Goal: Check status: Check status

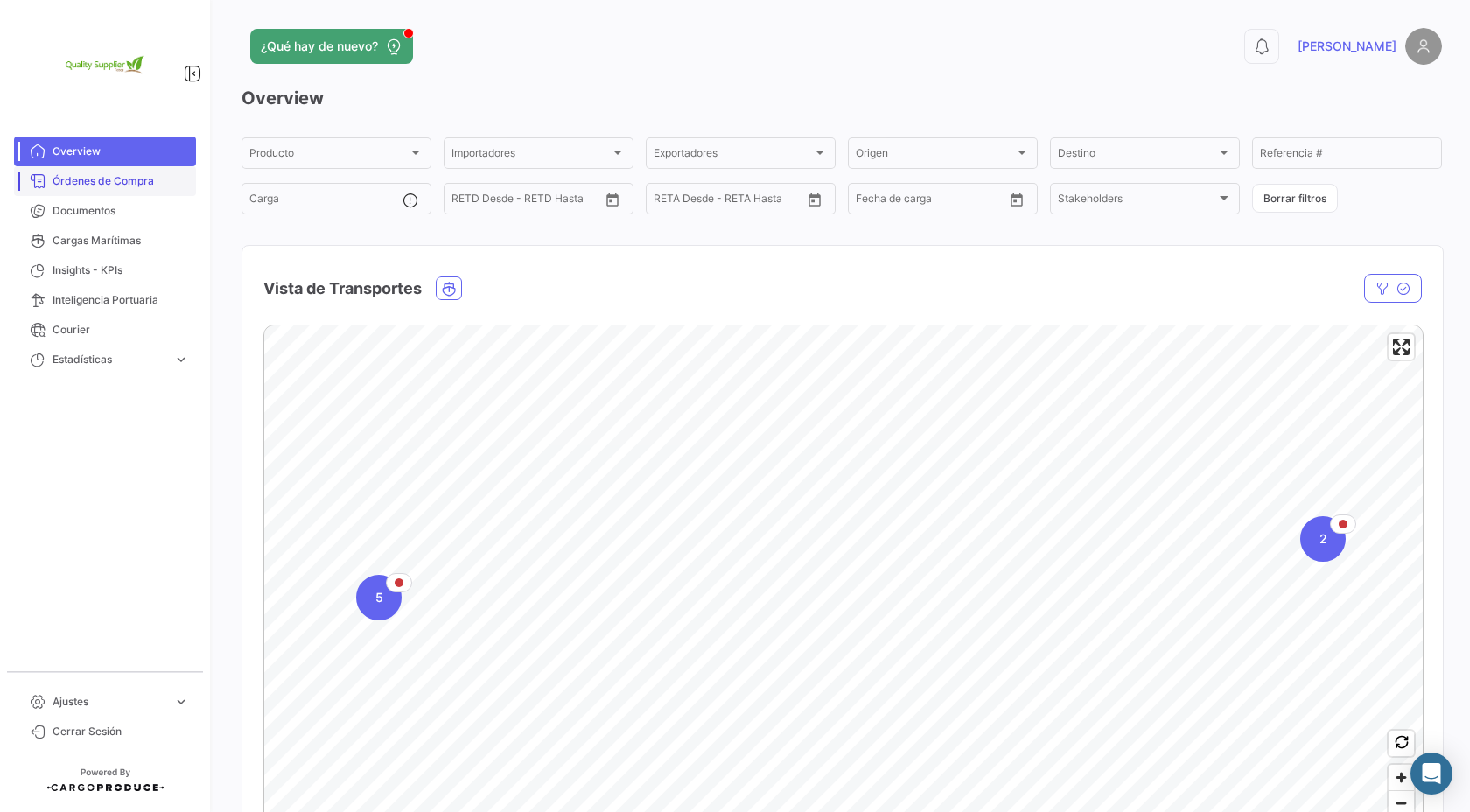
click at [134, 175] on span "Órdenes de Compra" at bounding box center [120, 181] width 137 height 16
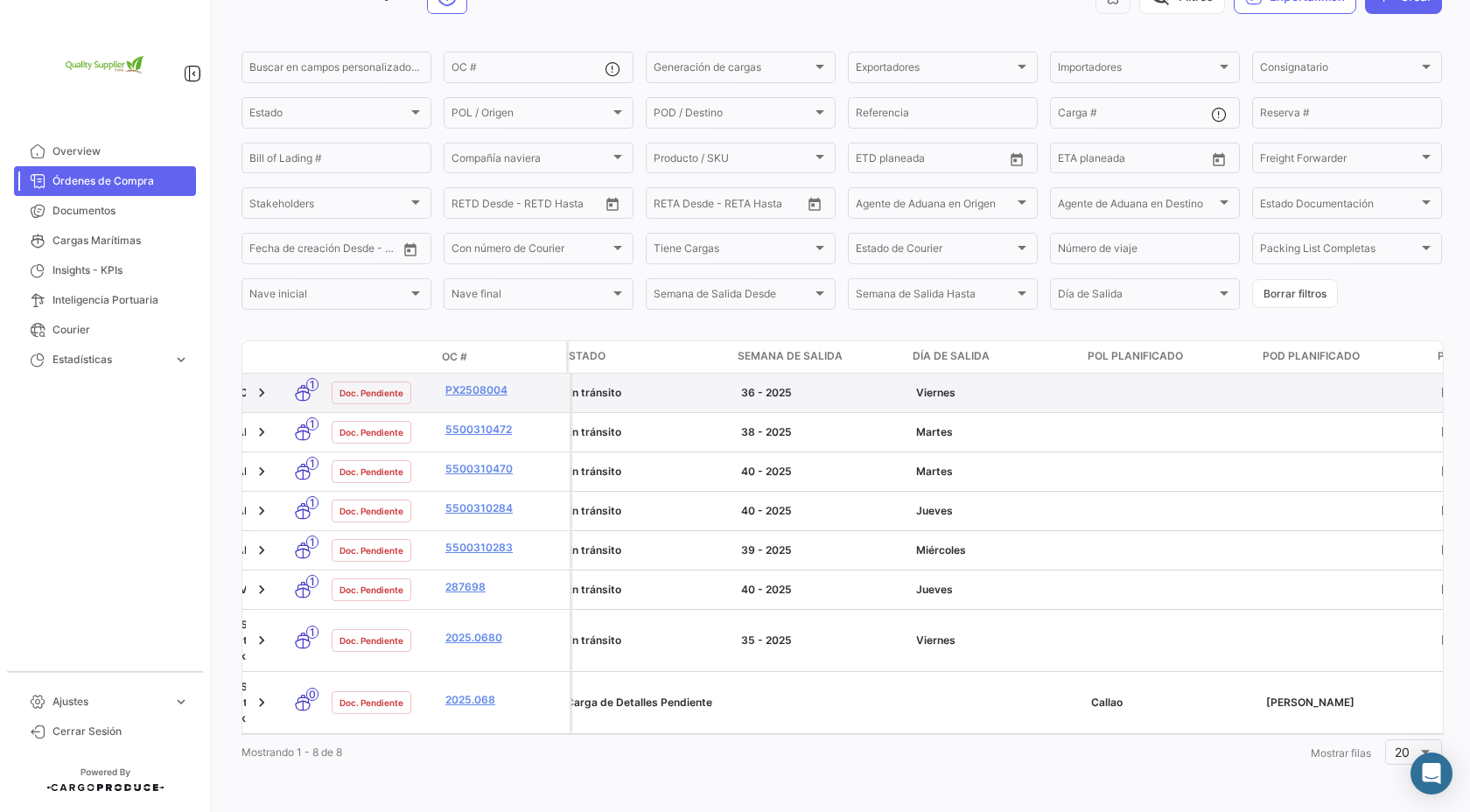
scroll to position [0, 853]
click at [471, 390] on link "PX2508004" at bounding box center [500, 390] width 117 height 16
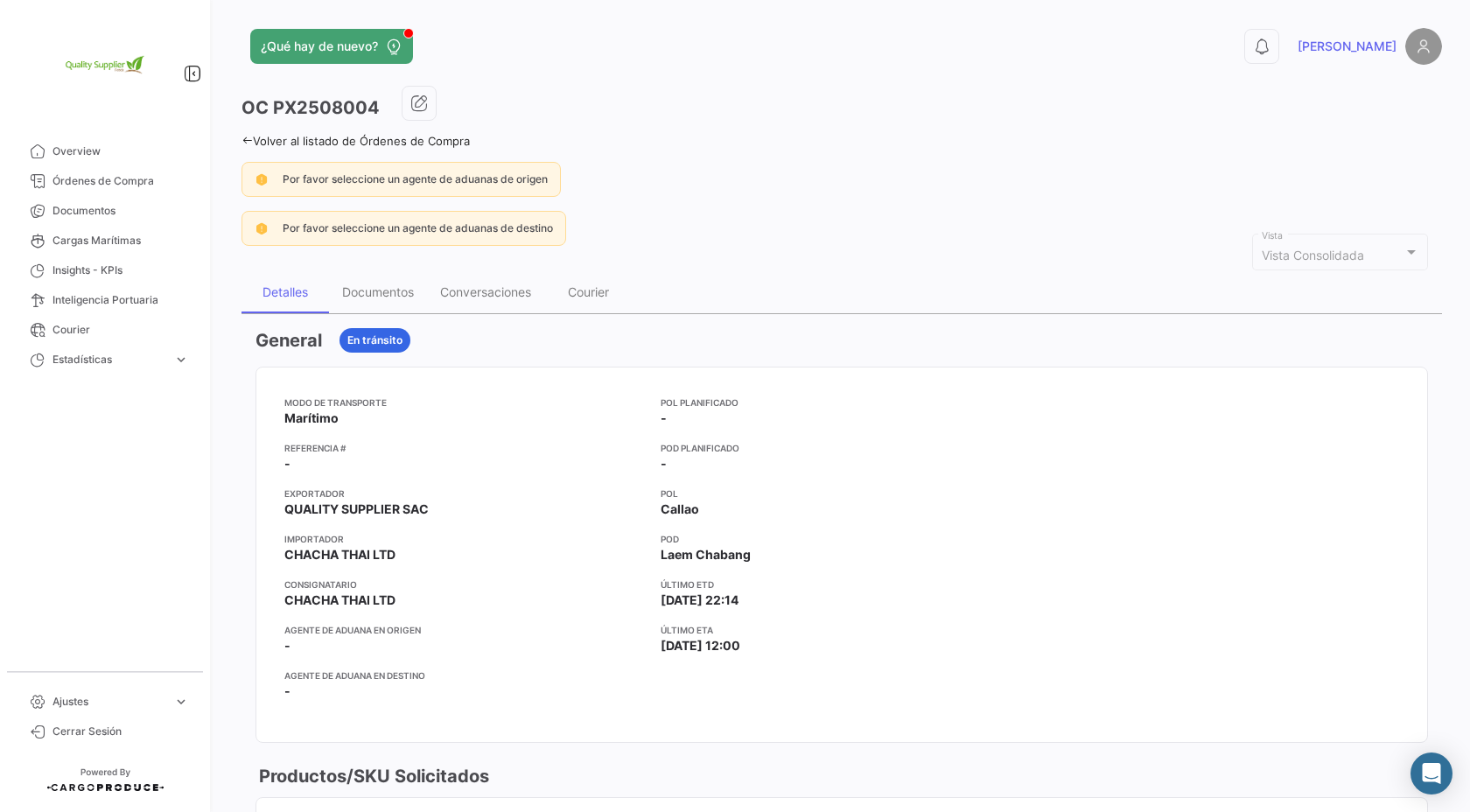
scroll to position [3, 0]
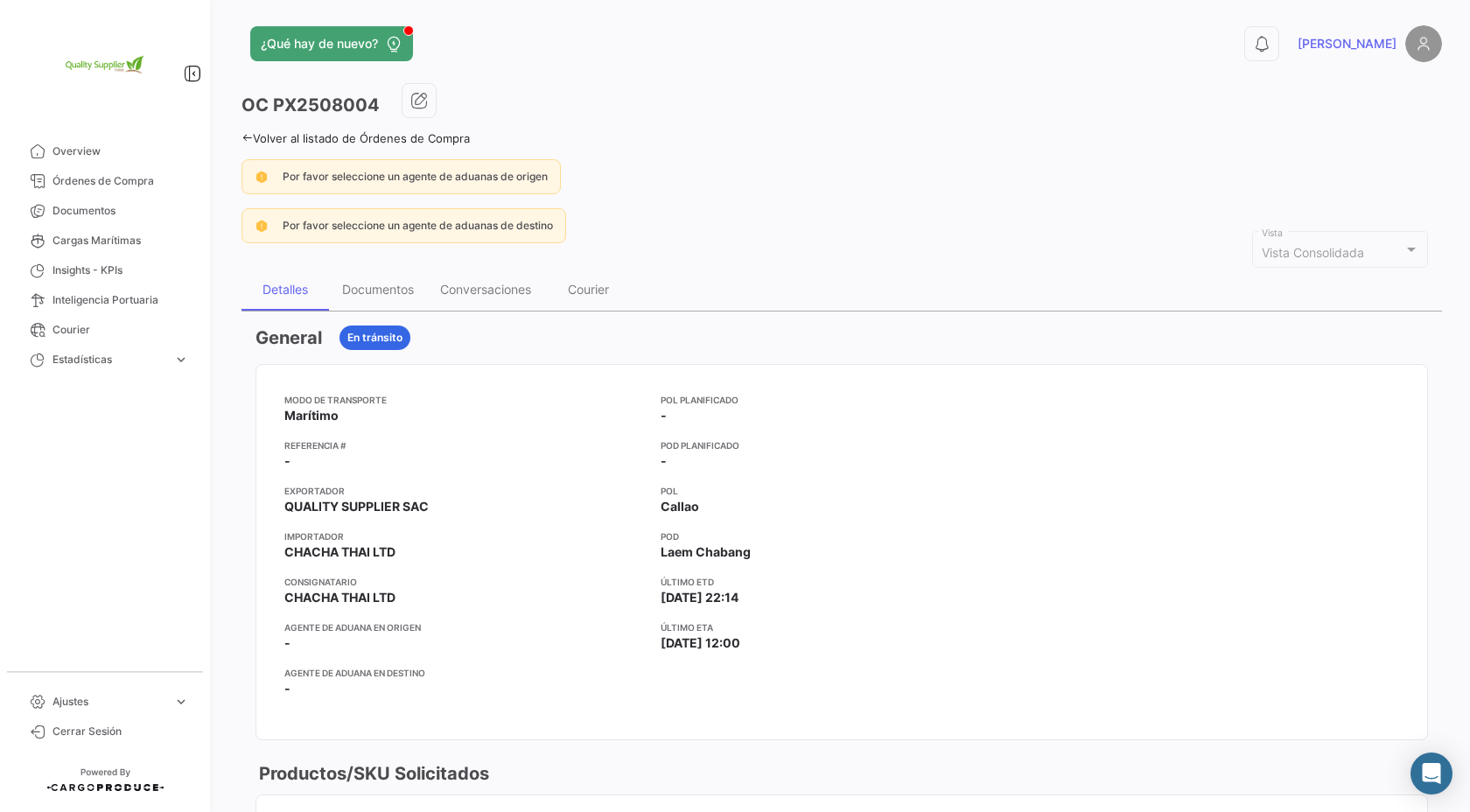
click at [246, 133] on icon at bounding box center [247, 138] width 12 height 12
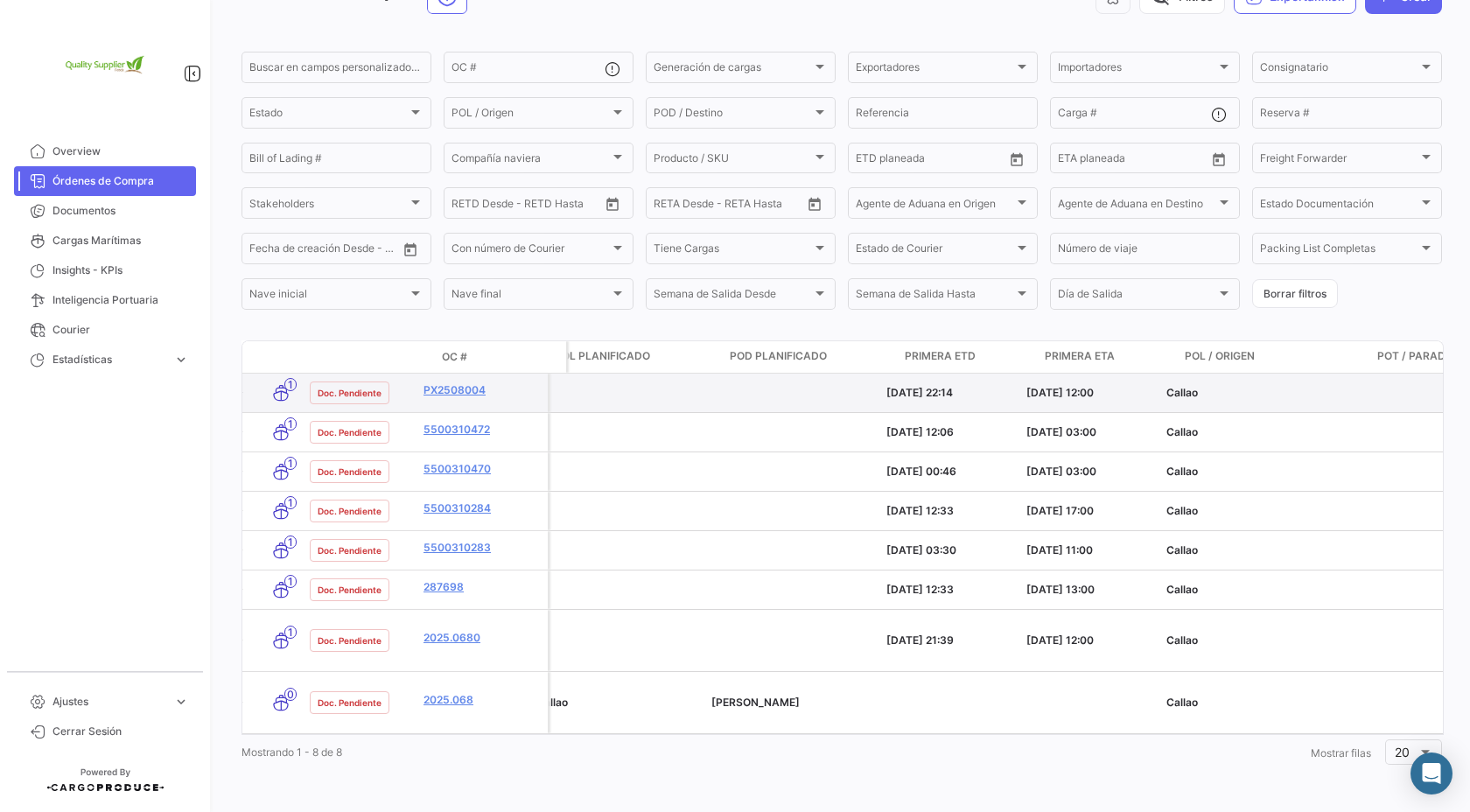
scroll to position [0, 1422]
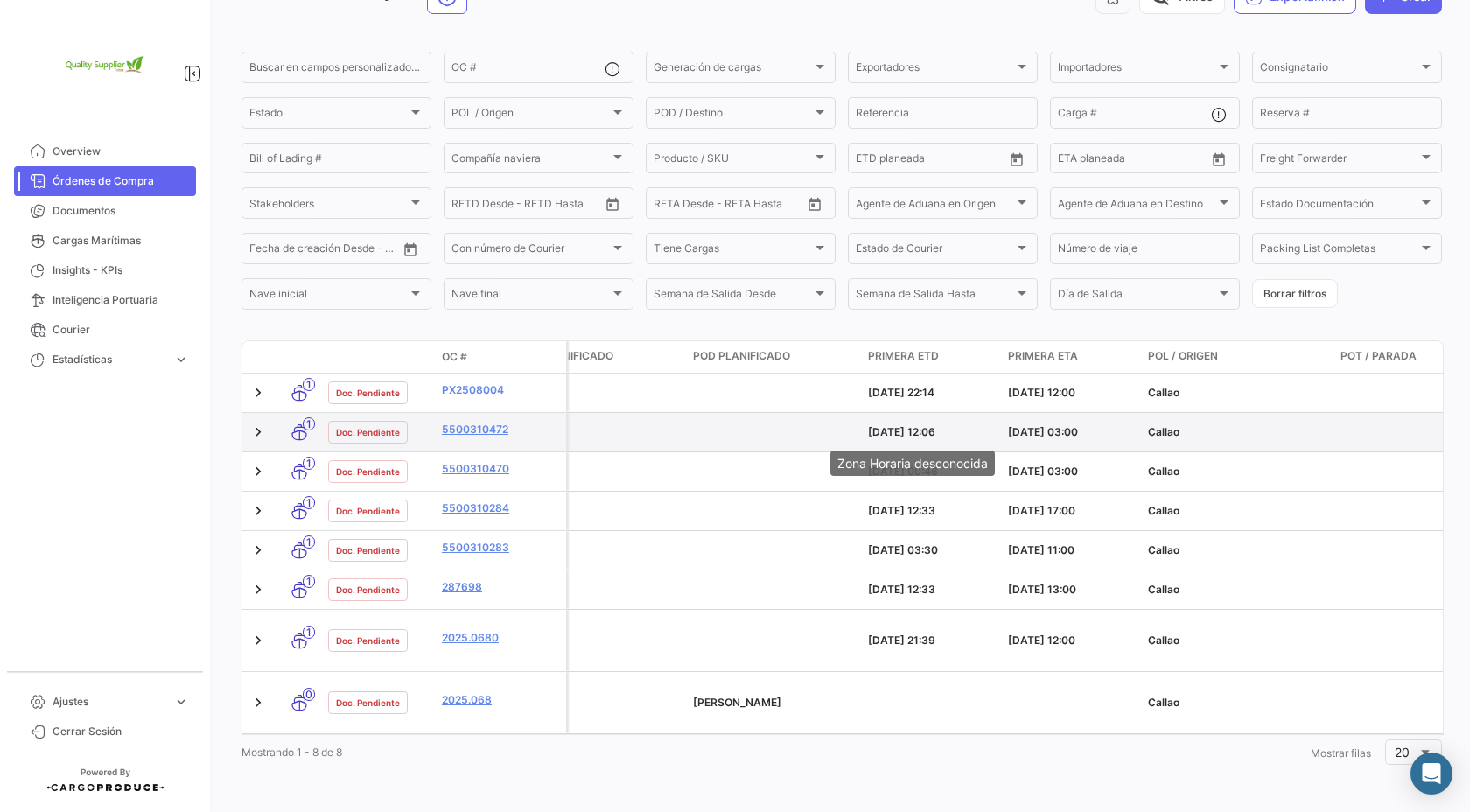
drag, startPoint x: 965, startPoint y: 429, endPoint x: 859, endPoint y: 430, distance: 106.0
click at [859, 430] on div "RIVIANA FOODS INC QUALITY SUPPLIER SAC RIVIANA FOODS INC En [PERSON_NAME] 38 - …" at bounding box center [1308, 433] width 4330 height 39
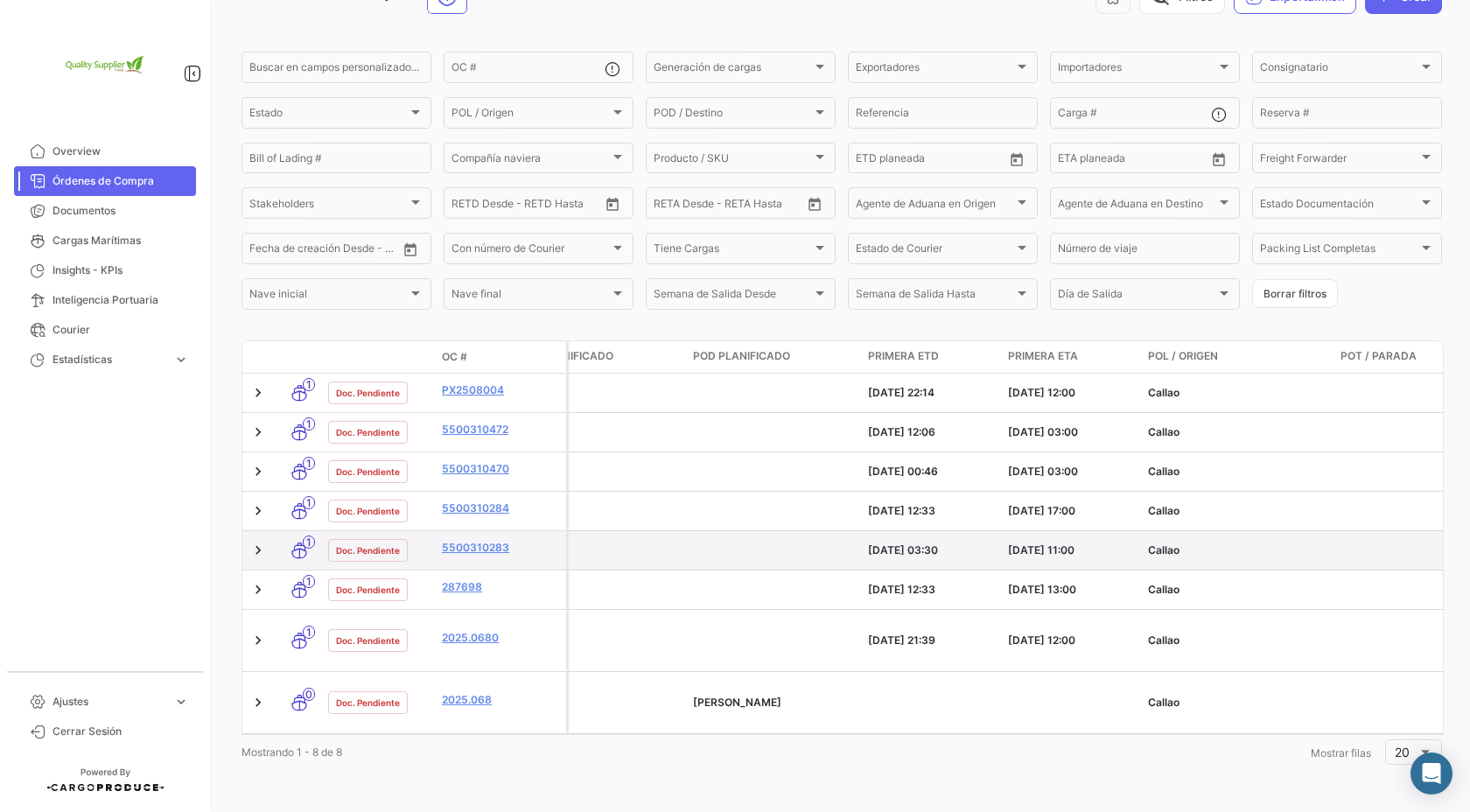
scroll to position [0, 1411]
click at [257, 553] on link at bounding box center [258, 550] width 17 height 17
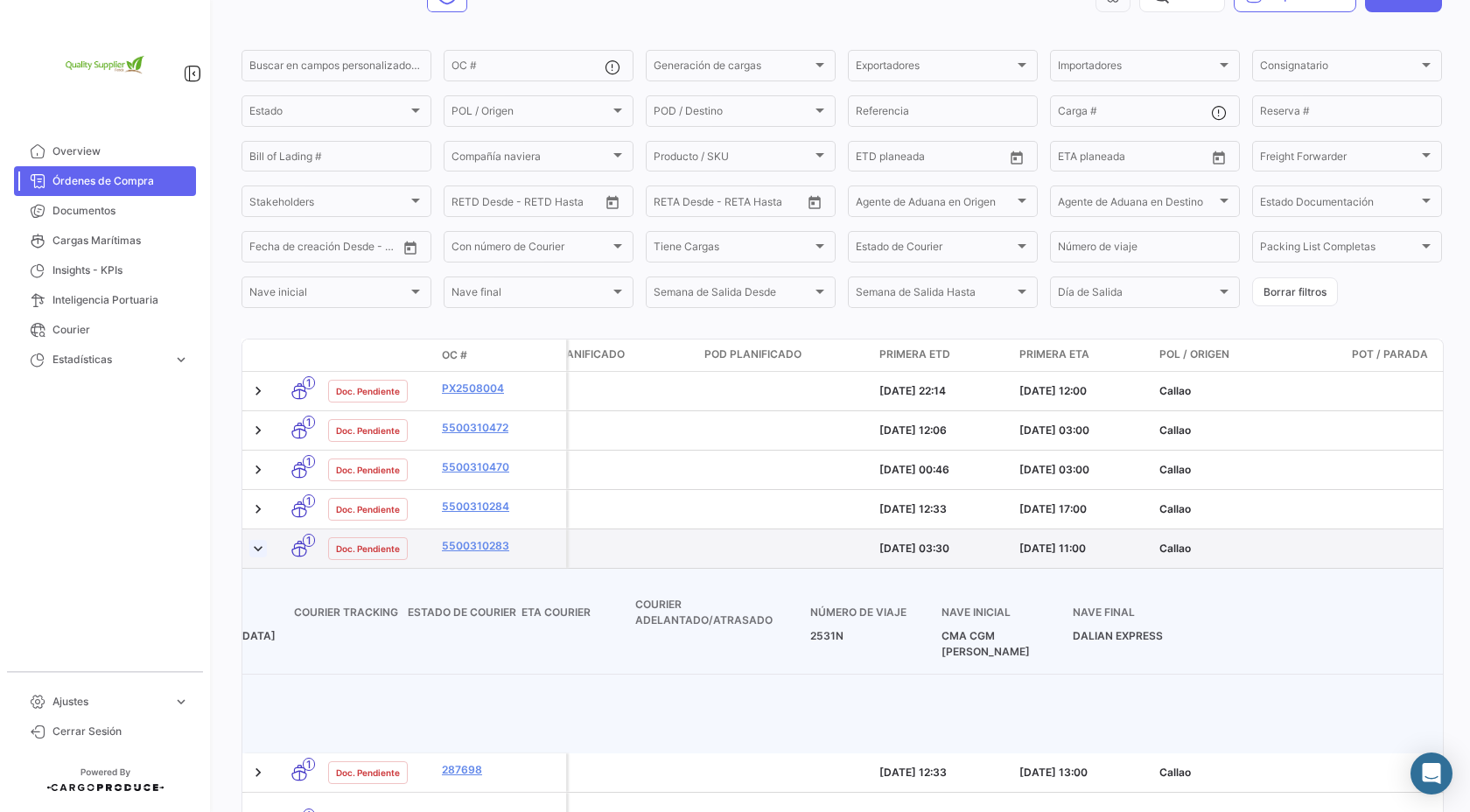
click at [257, 553] on link at bounding box center [258, 548] width 17 height 17
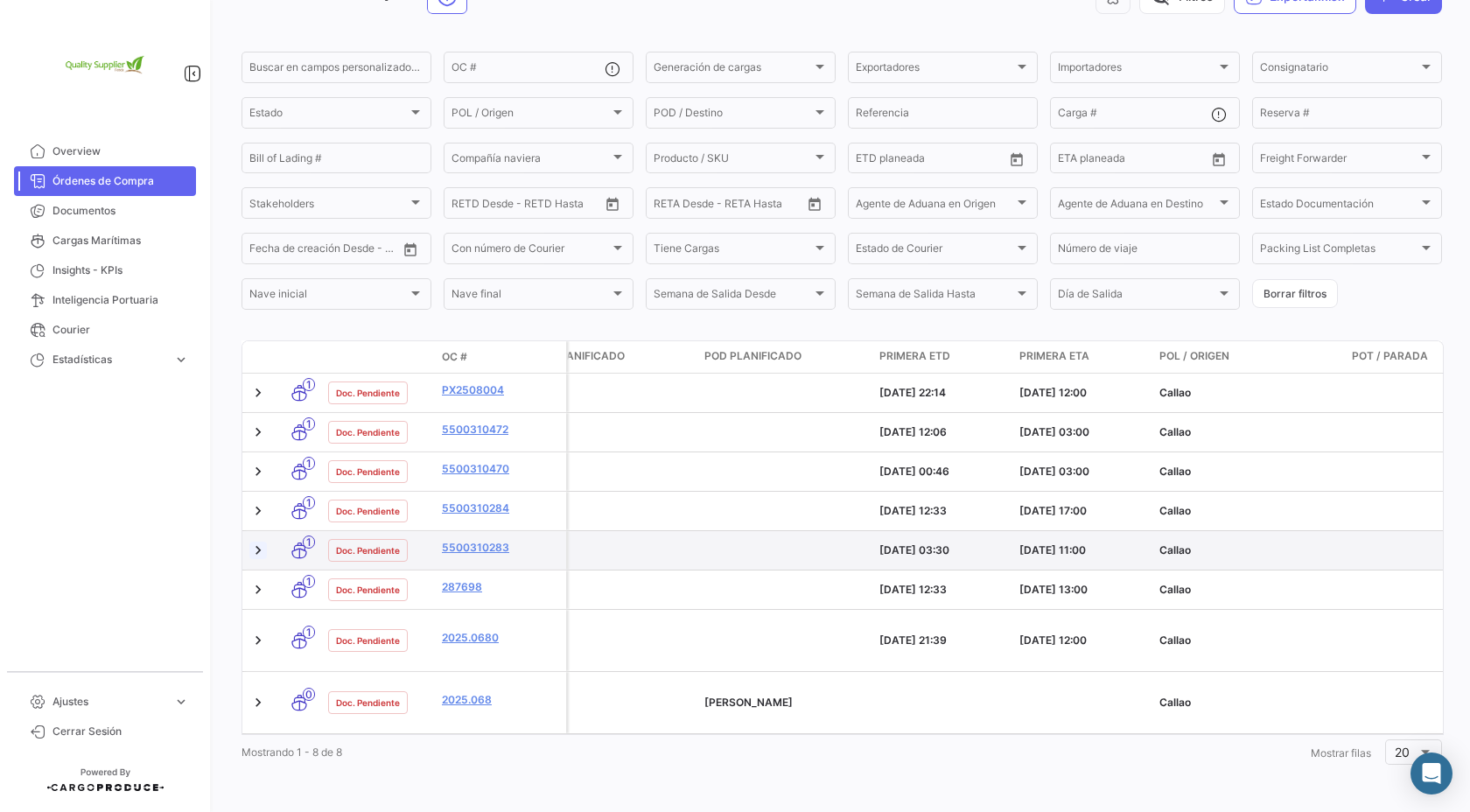
click at [257, 553] on link at bounding box center [258, 550] width 17 height 17
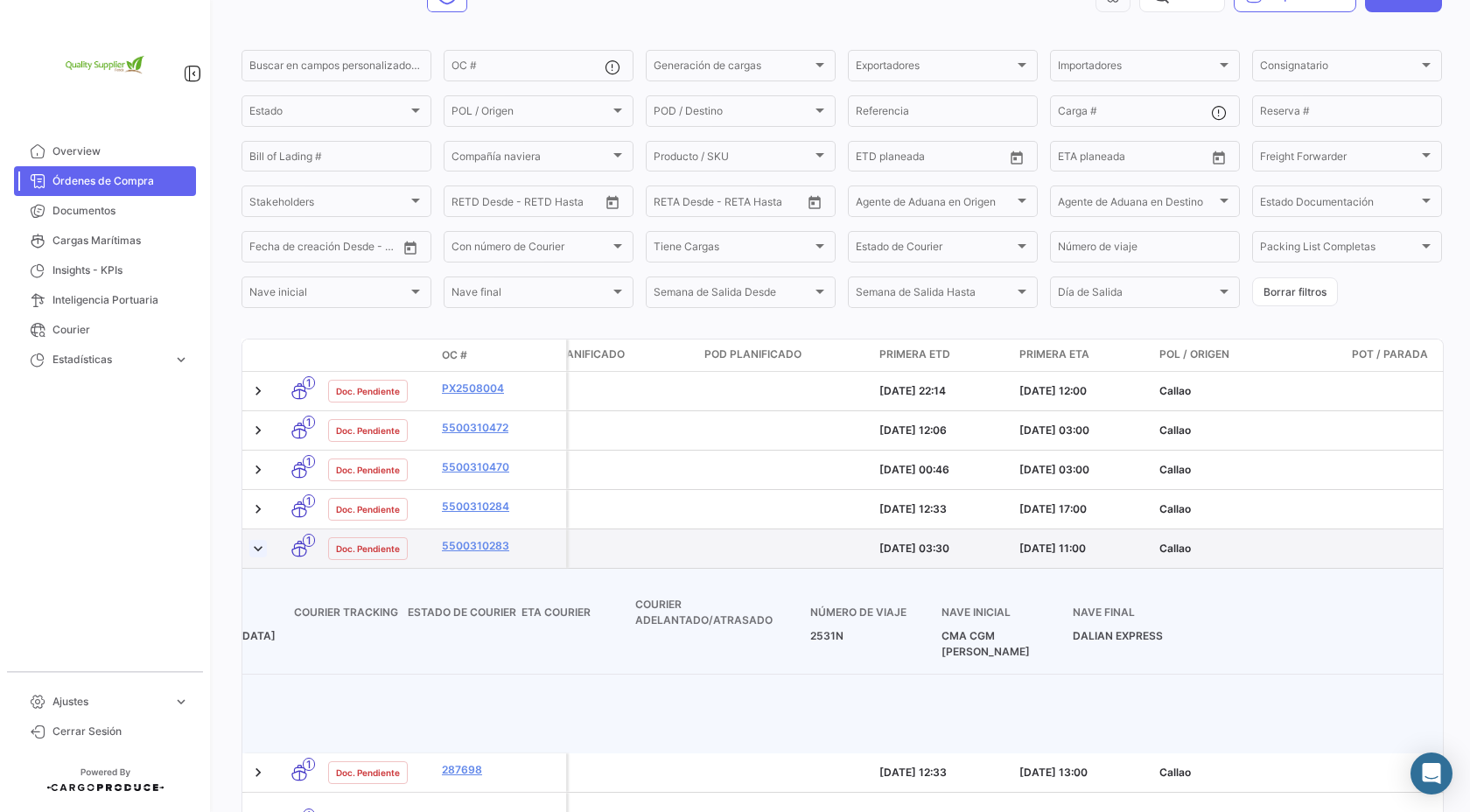
click at [257, 553] on link at bounding box center [258, 548] width 17 height 17
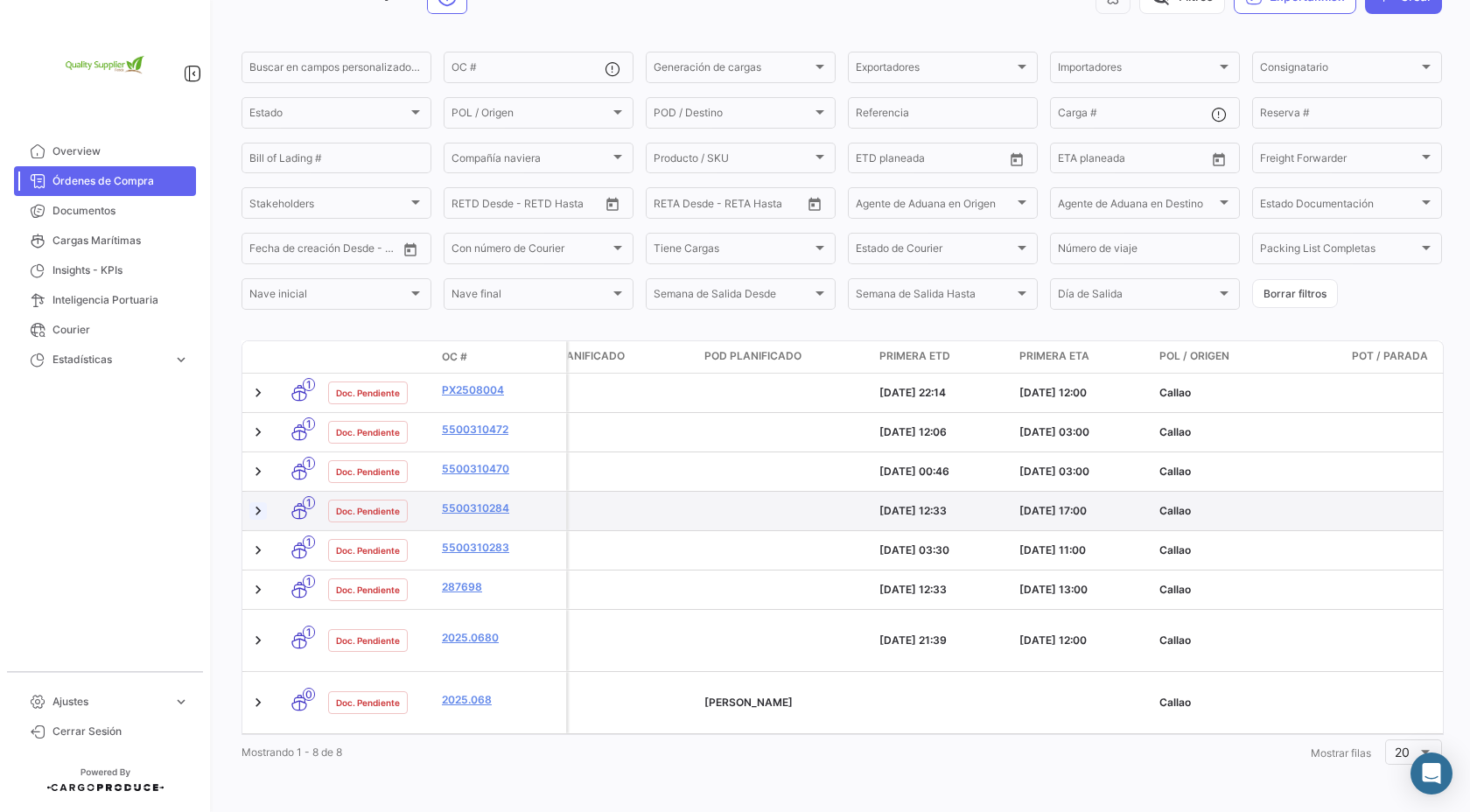
click at [262, 512] on link at bounding box center [258, 511] width 17 height 17
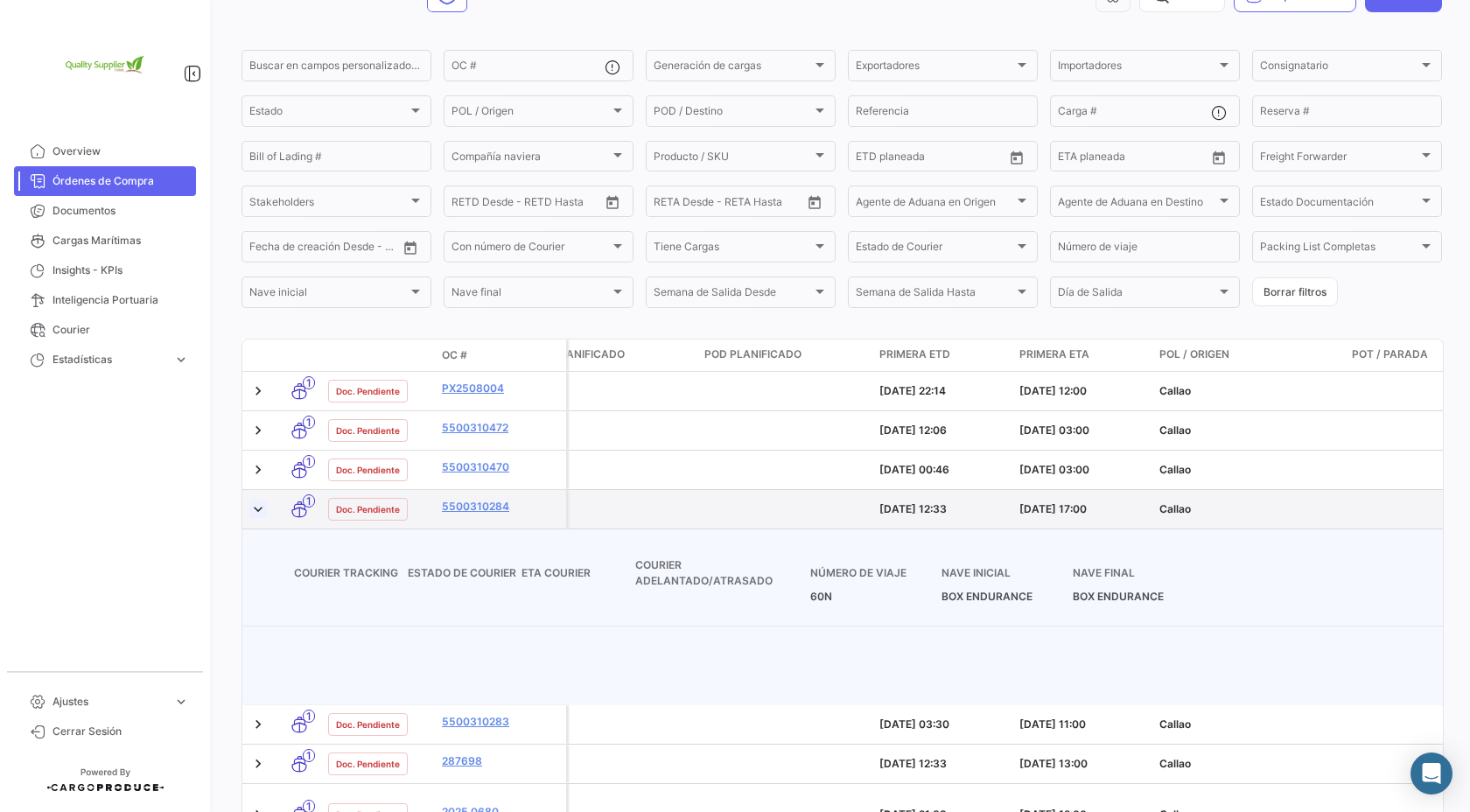
click at [262, 512] on link at bounding box center [258, 509] width 17 height 17
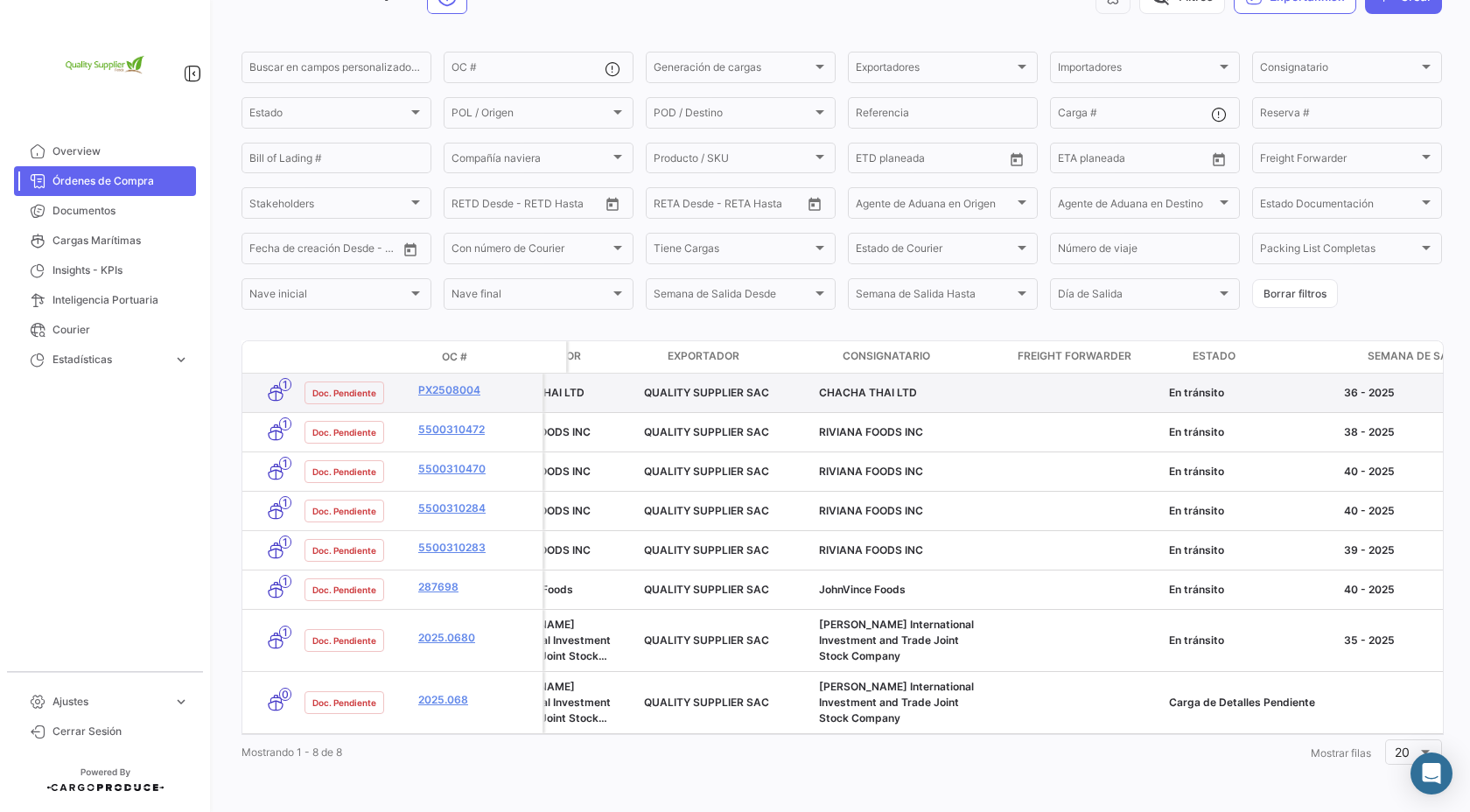
scroll to position [0, 0]
